Goal: Find specific page/section: Find specific page/section

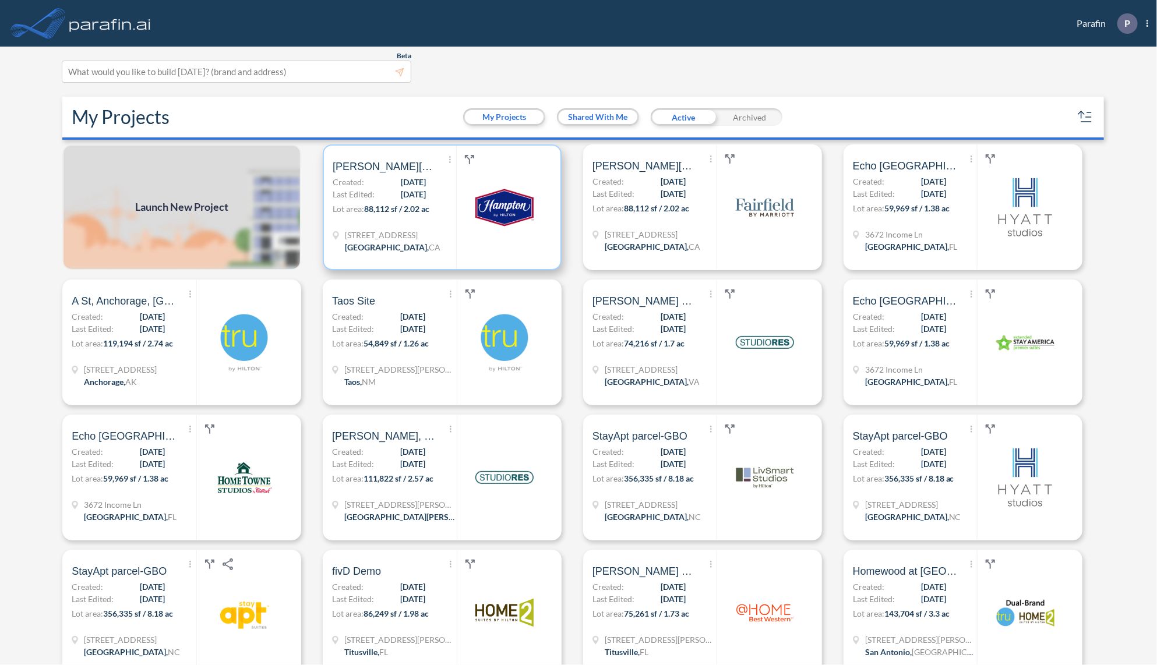
click at [450, 233] on div "[STREET_ADDRESS]" at bounding box center [394, 242] width 123 height 27
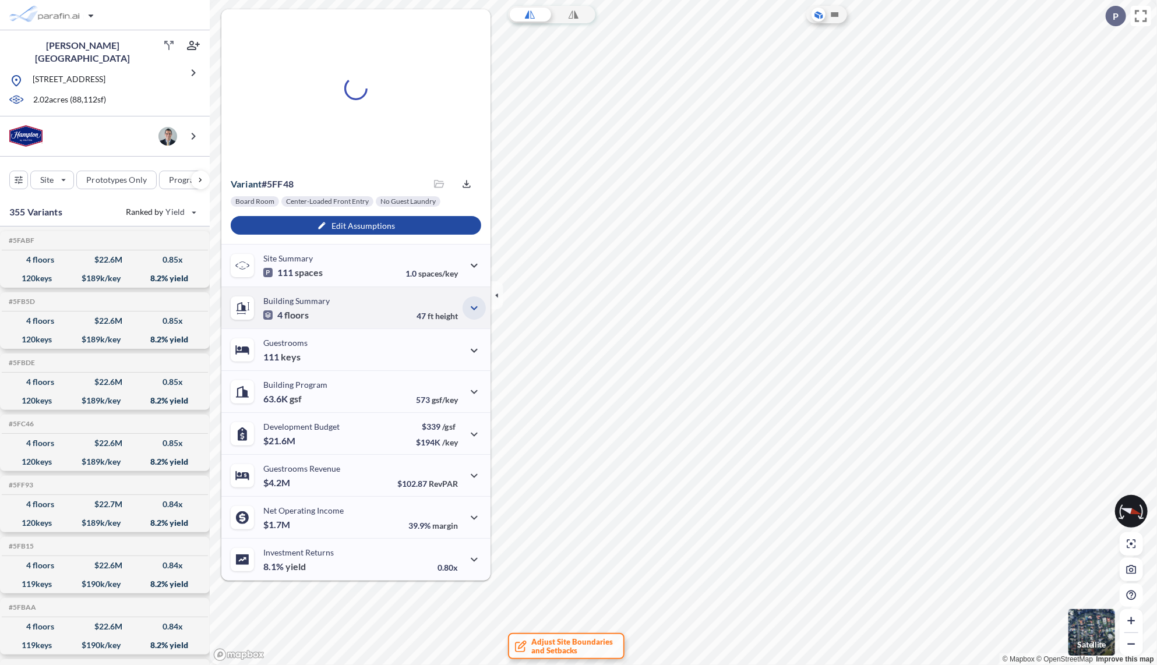
click at [471, 308] on icon "button" at bounding box center [474, 308] width 14 height 14
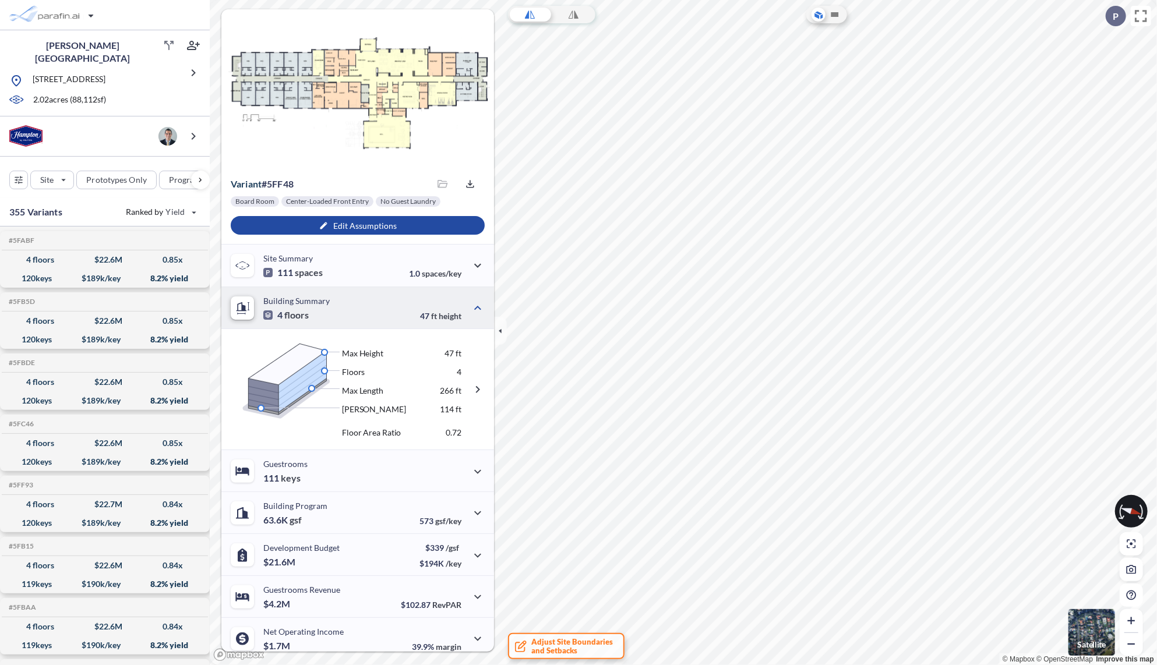
scroll to position [47, 0]
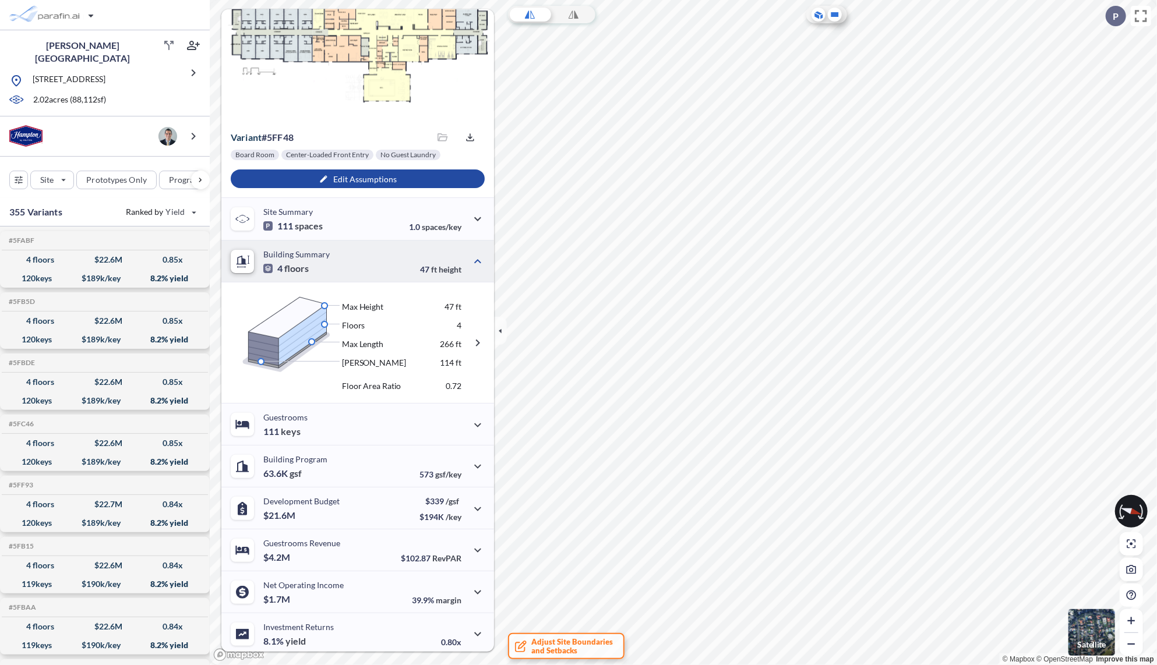
click at [830, 15] on icon at bounding box center [835, 15] width 14 height 14
click at [40, 278] on div "120 keys" at bounding box center [37, 278] width 30 height 0
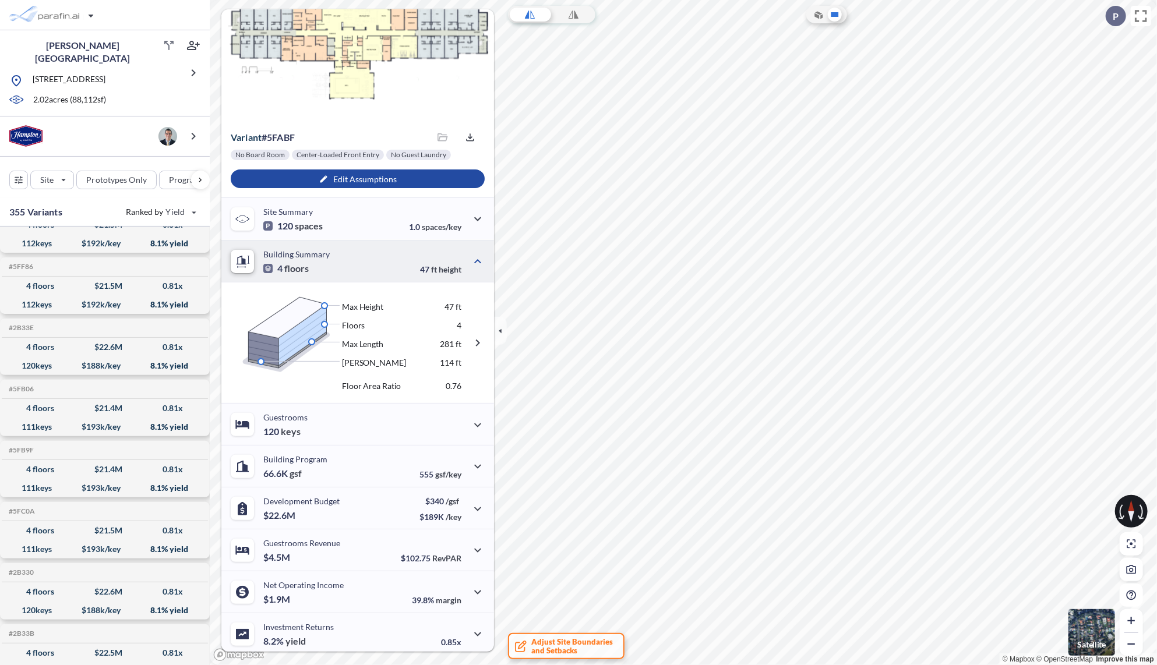
scroll to position [5079, 0]
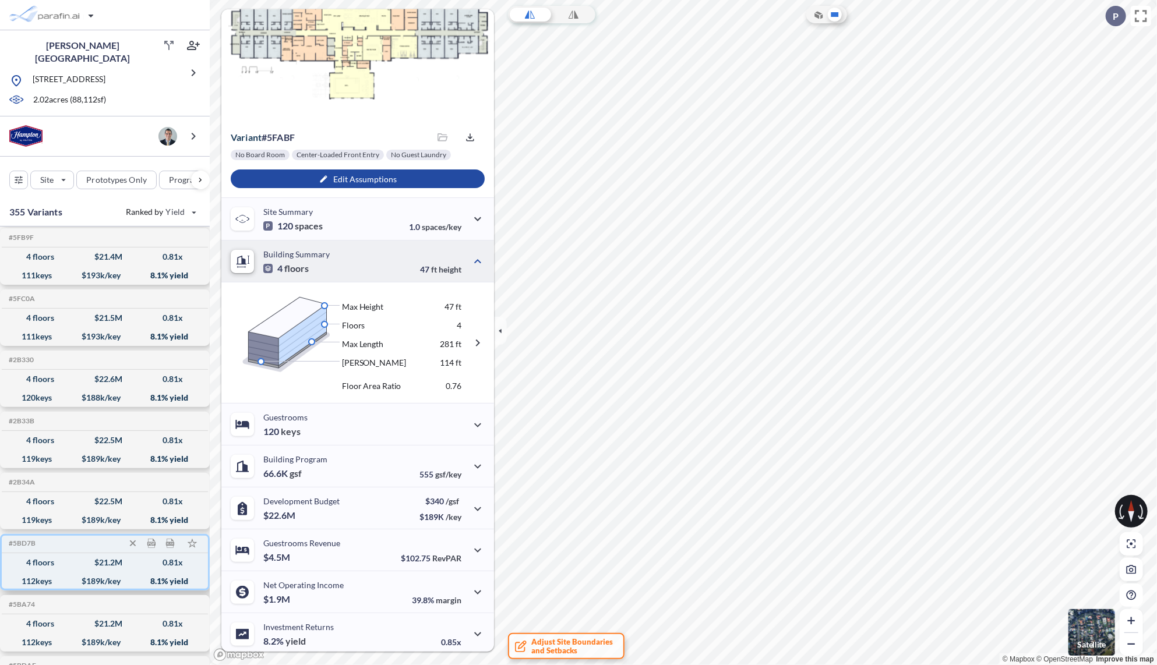
click at [48, 555] on div "4 floors $ 21.2 M 0.81 x" at bounding box center [104, 562] width 197 height 19
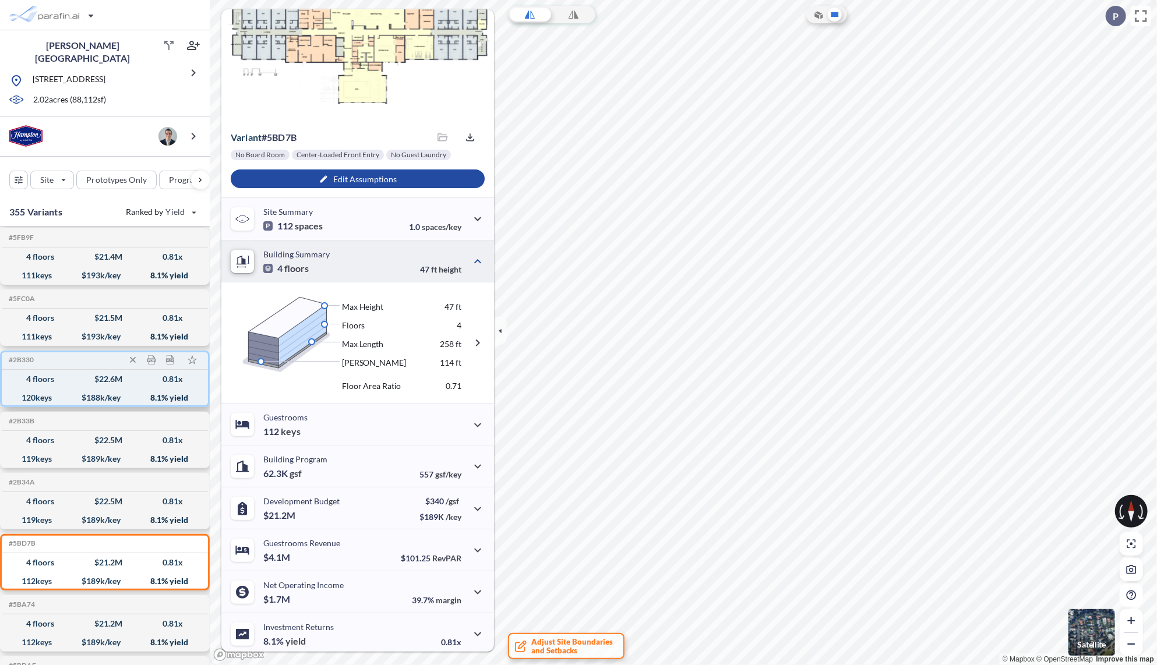
click at [58, 388] on div "120 keys $ 188 k/key 8.1 % yield" at bounding box center [104, 397] width 197 height 19
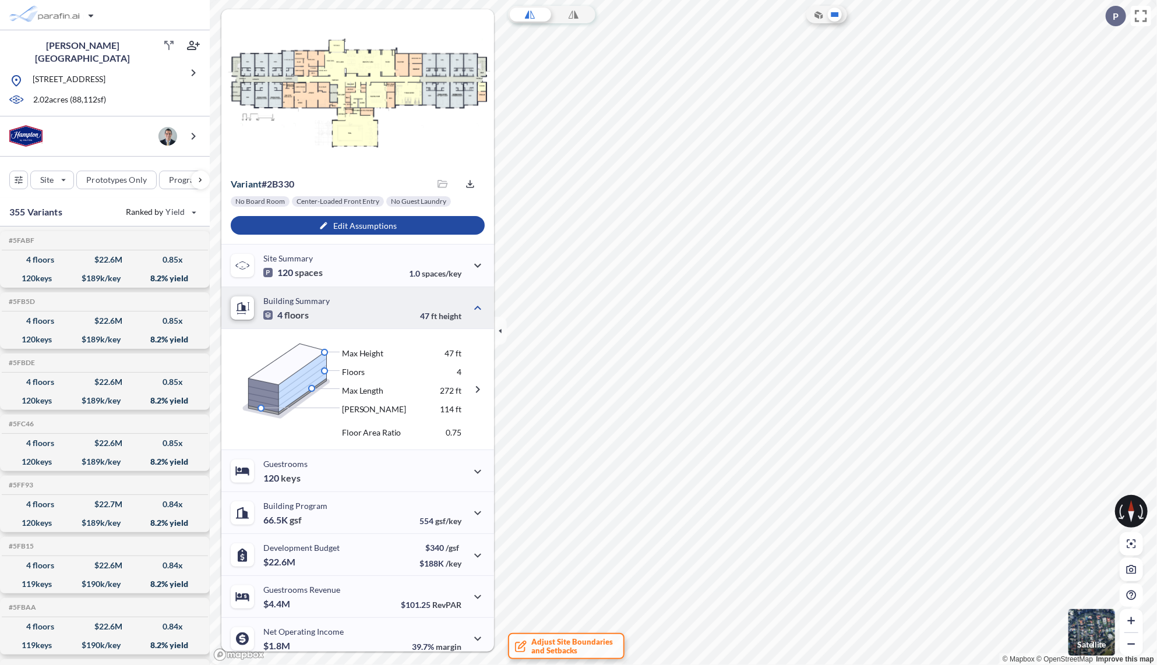
scroll to position [47, 0]
